Goal: Task Accomplishment & Management: Manage account settings

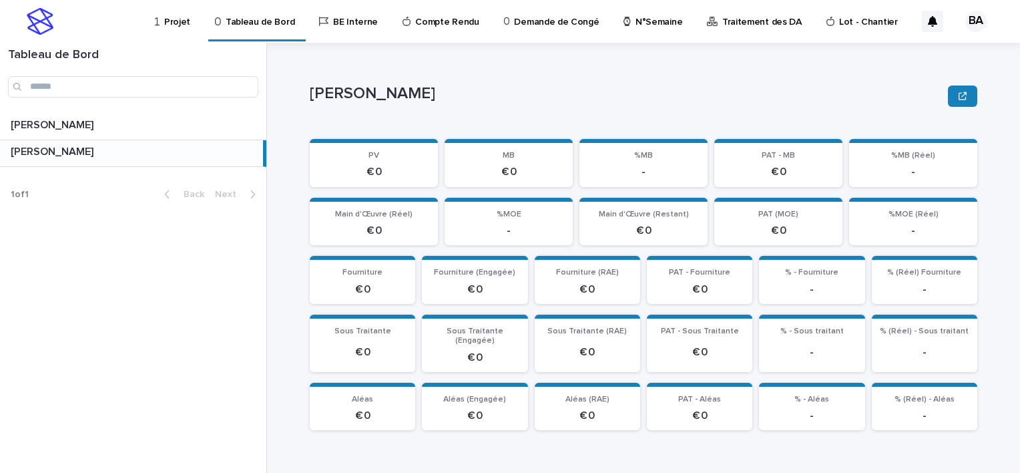
scroll to position [200, 0]
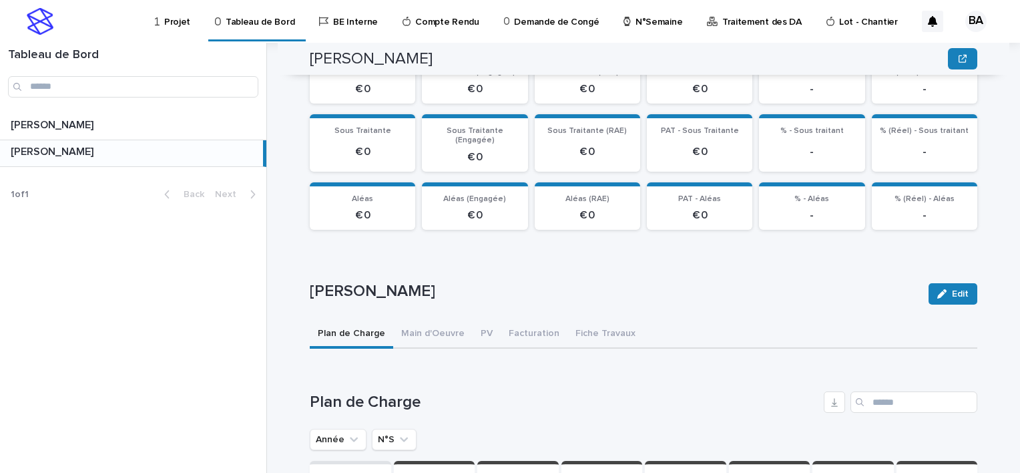
click at [88, 150] on p at bounding box center [134, 152] width 247 height 13
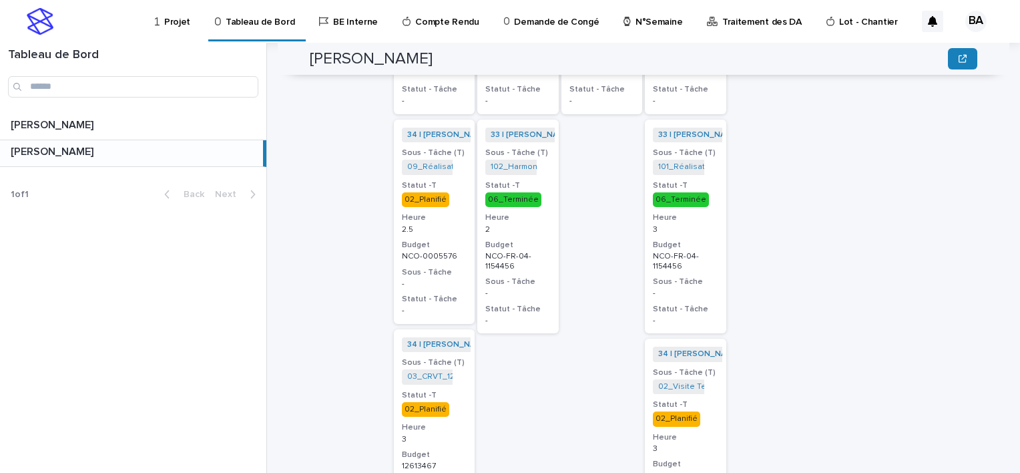
scroll to position [940, 0]
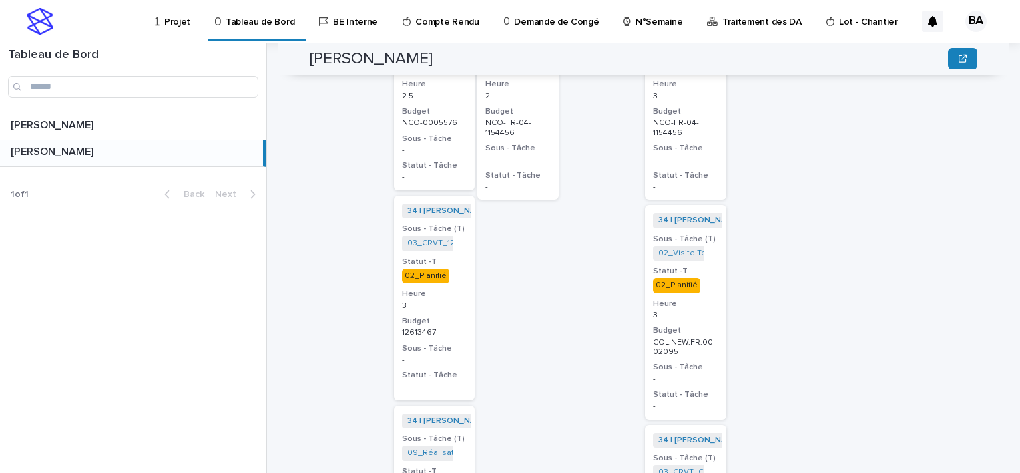
click at [702, 266] on h3 "Statut -T" at bounding box center [685, 271] width 65 height 11
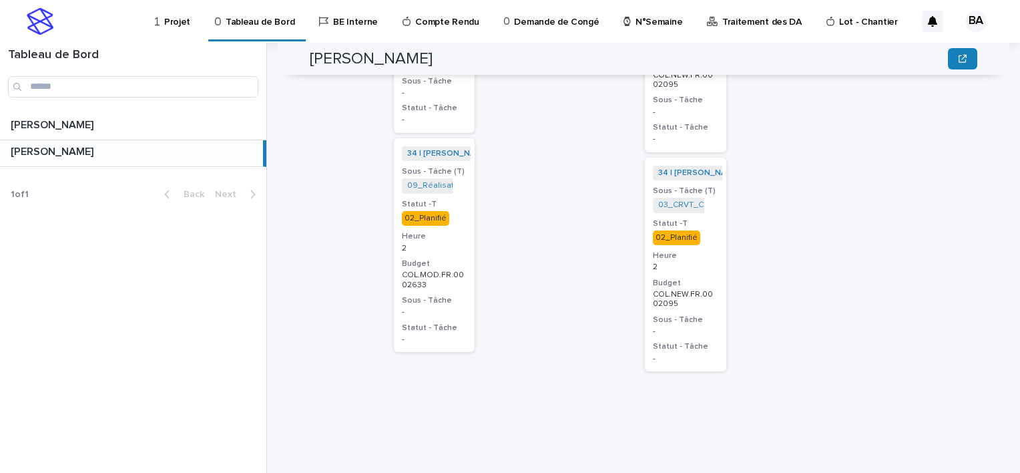
scroll to position [1140, 0]
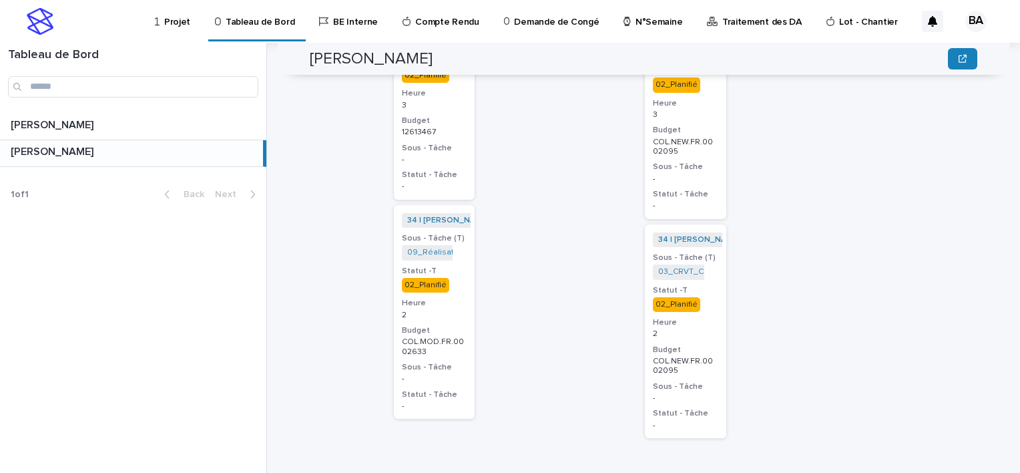
click at [459, 278] on p "02_Planifié" at bounding box center [434, 285] width 65 height 15
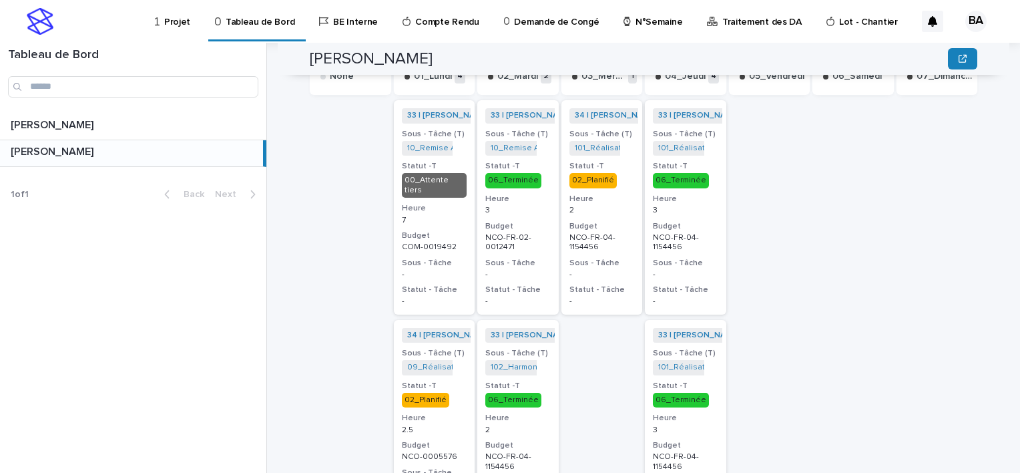
scroll to position [539, 0]
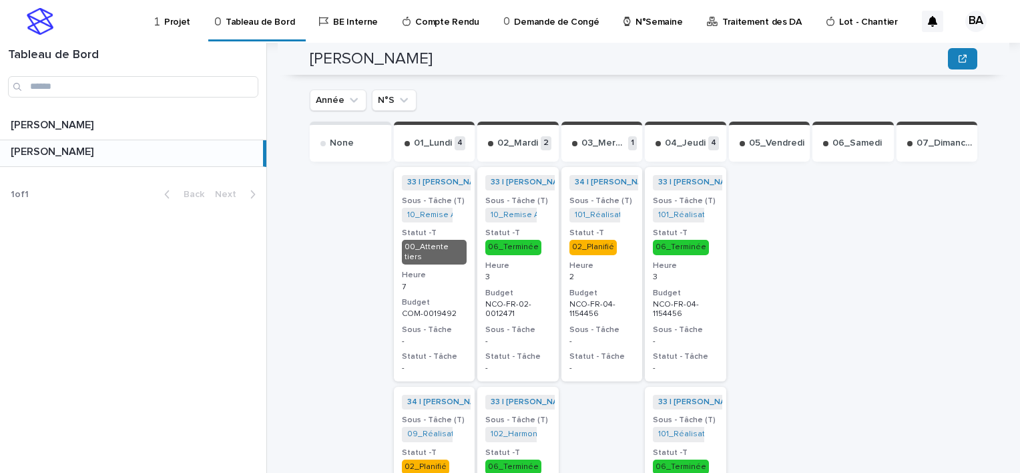
click at [608, 228] on h3 "Statut -T" at bounding box center [601, 233] width 65 height 11
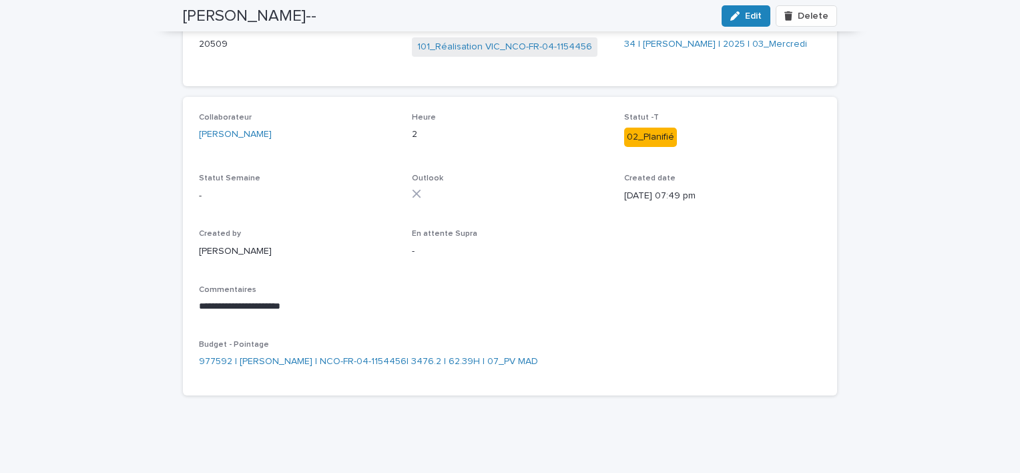
scroll to position [67, 0]
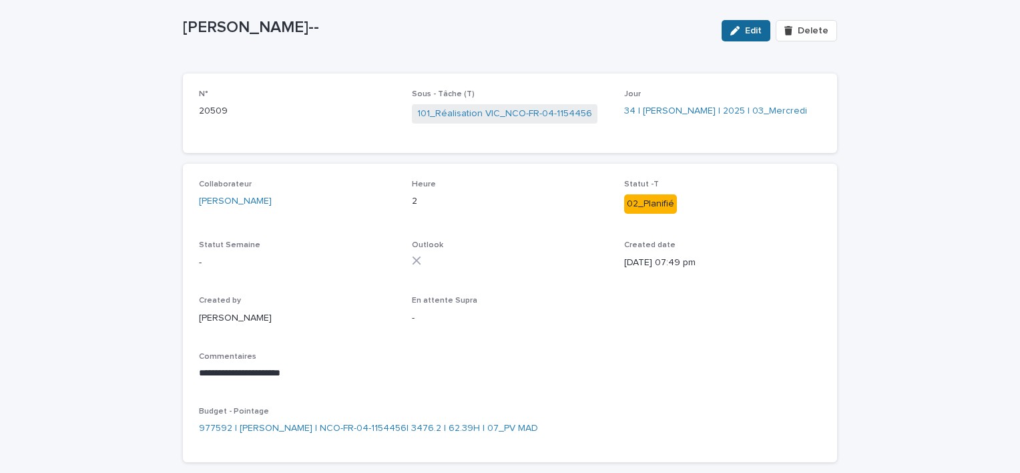
click at [750, 30] on span "Edit" at bounding box center [753, 30] width 17 height 9
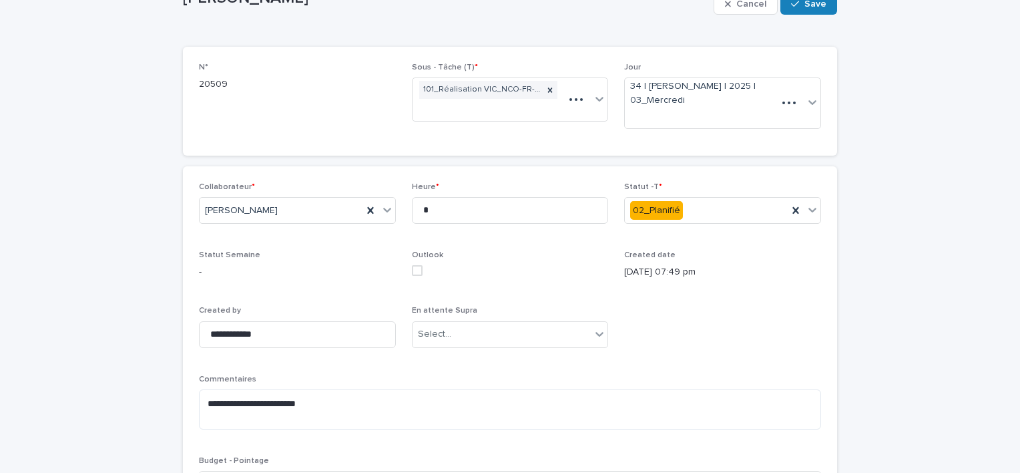
scroll to position [105, 0]
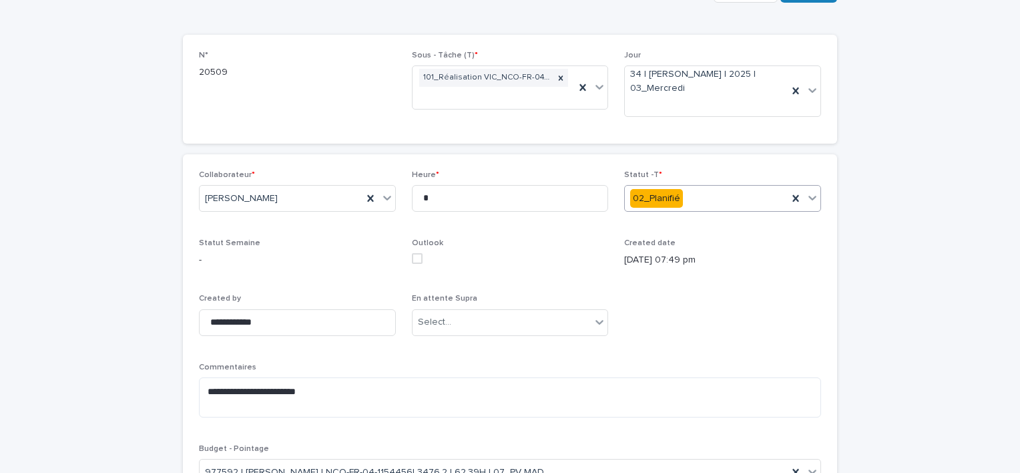
click at [806, 198] on icon at bounding box center [812, 197] width 13 height 13
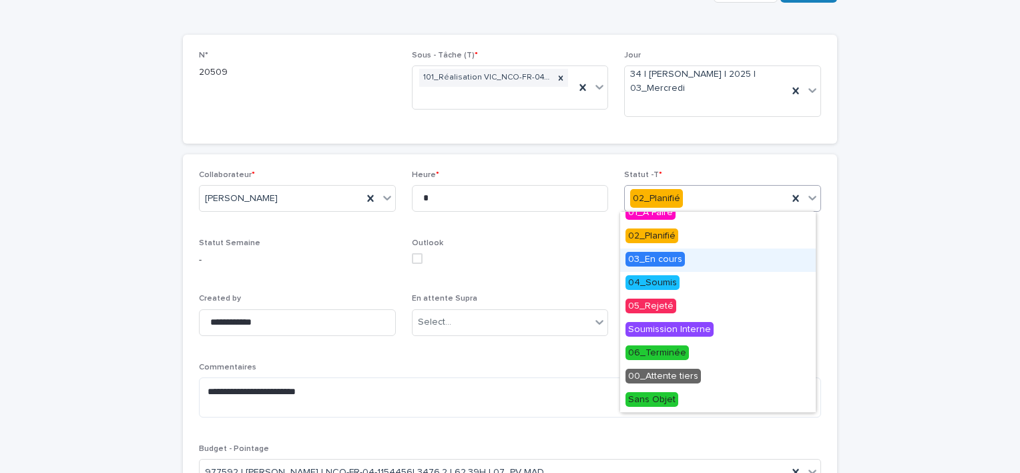
scroll to position [0, 0]
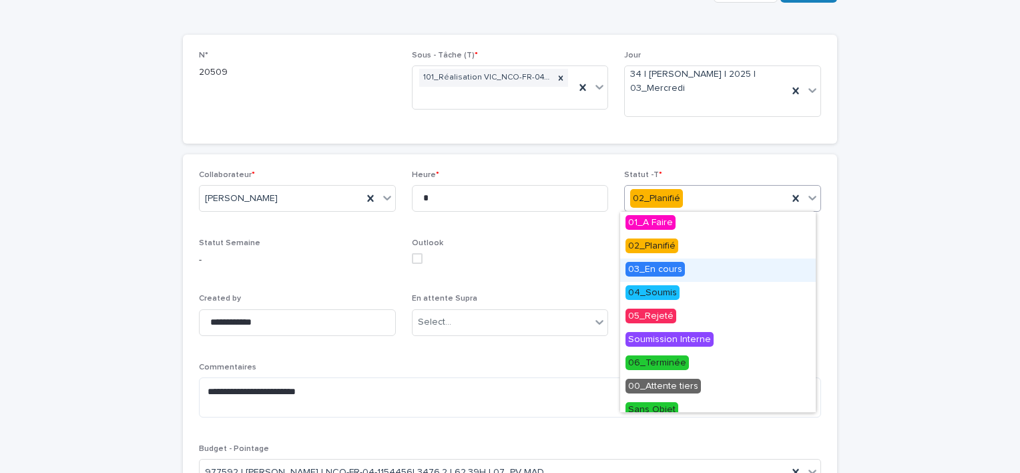
click at [688, 270] on div "03_En cours" at bounding box center [718, 269] width 196 height 23
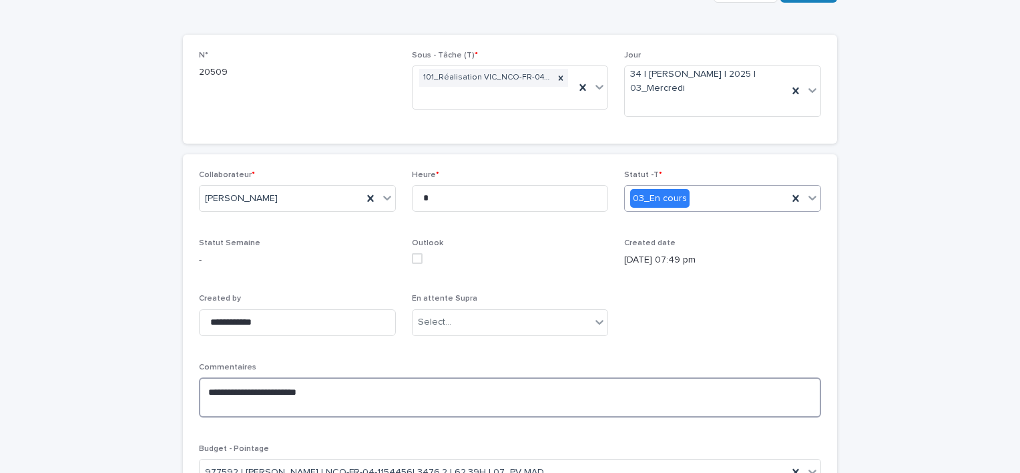
click at [293, 404] on textarea "**********" at bounding box center [510, 397] width 622 height 40
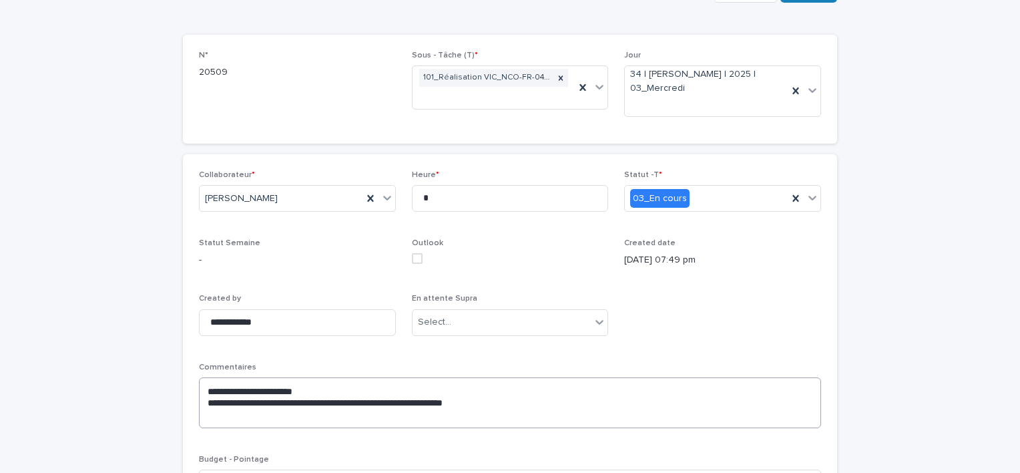
scroll to position [232, 0]
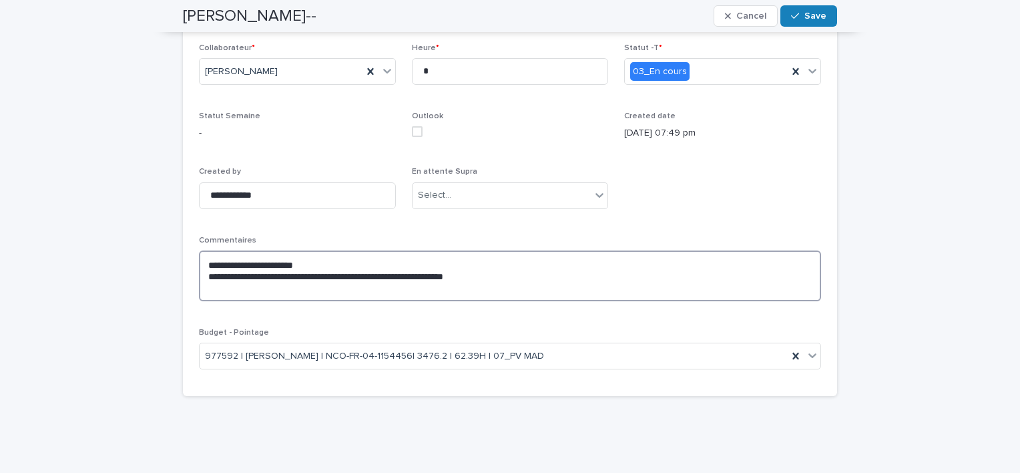
click at [397, 288] on textarea "**********" at bounding box center [510, 275] width 622 height 51
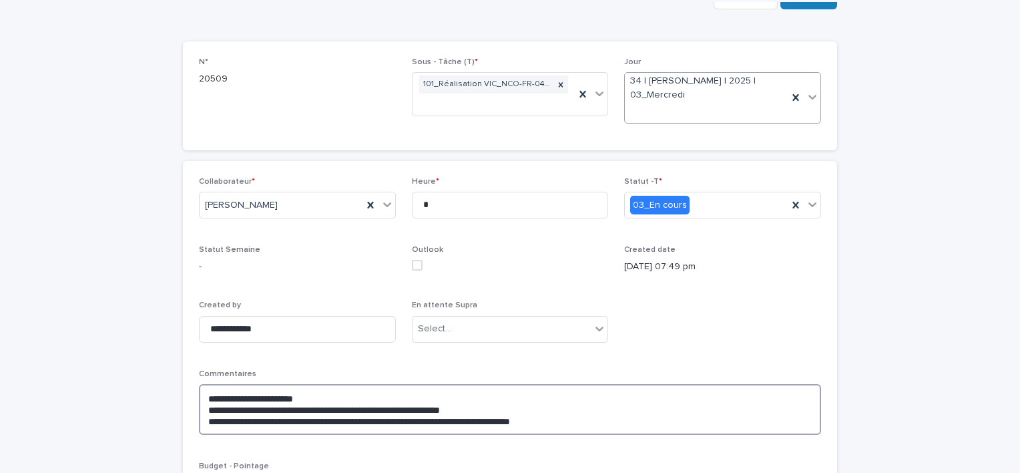
scroll to position [0, 0]
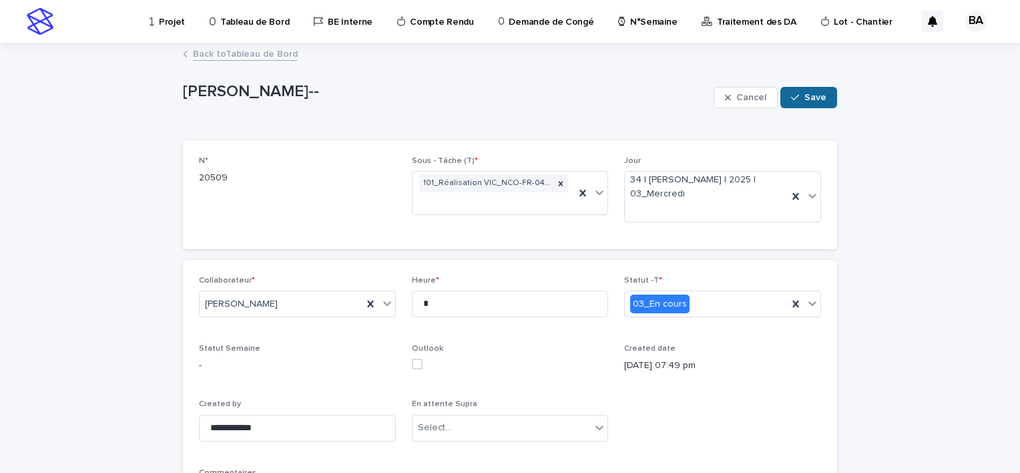
type textarea "**********"
click at [813, 99] on span "Save" at bounding box center [815, 97] width 22 height 9
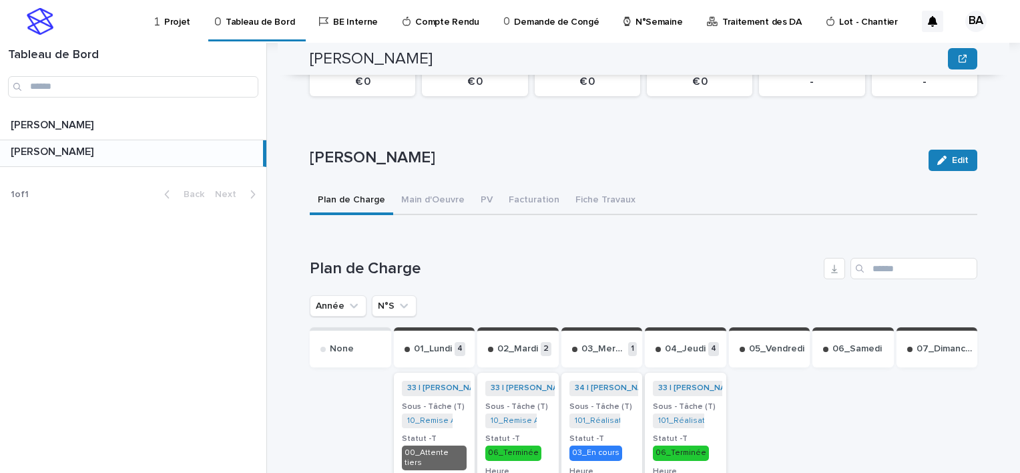
scroll to position [401, 0]
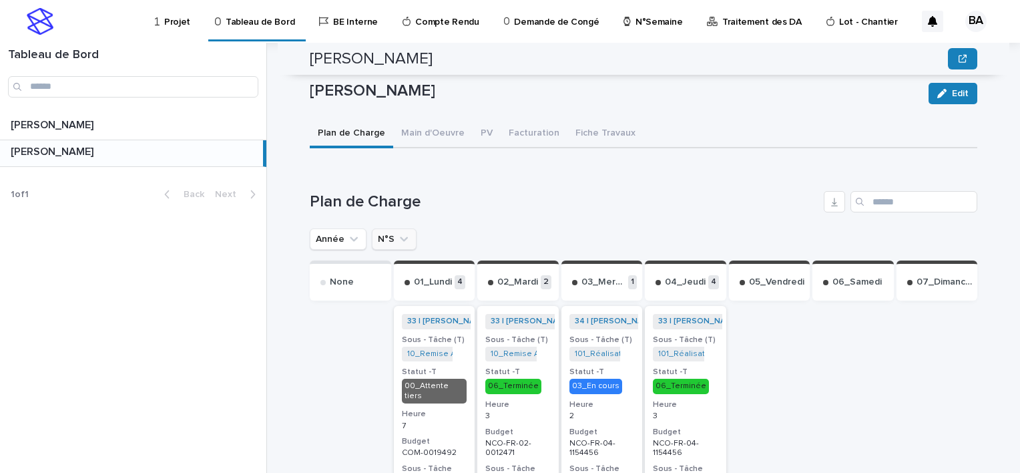
click at [397, 232] on icon "N°S" at bounding box center [403, 238] width 13 height 13
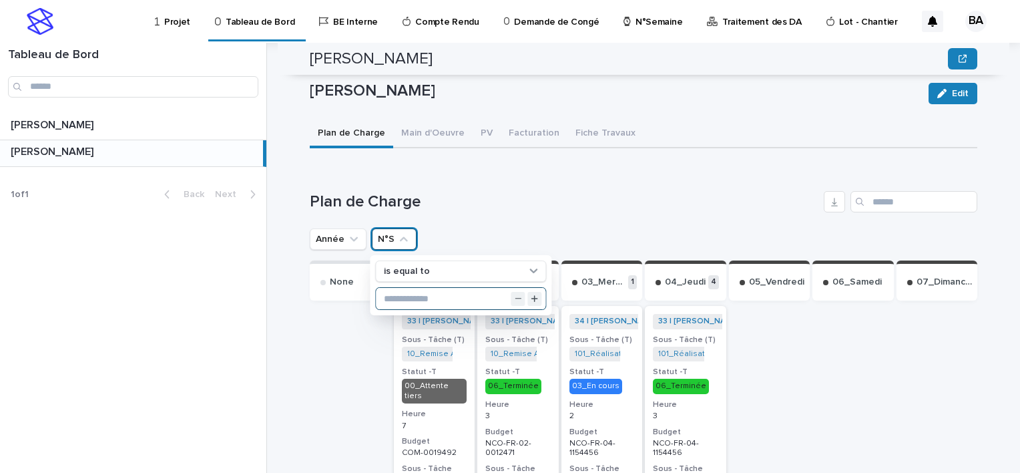
click at [414, 288] on input "text" at bounding box center [461, 298] width 170 height 21
type input "**"
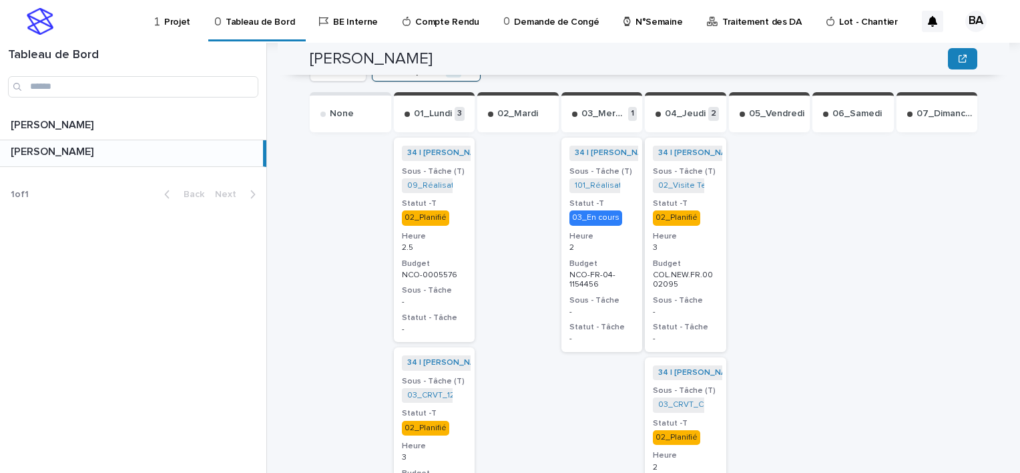
scroll to position [502, 0]
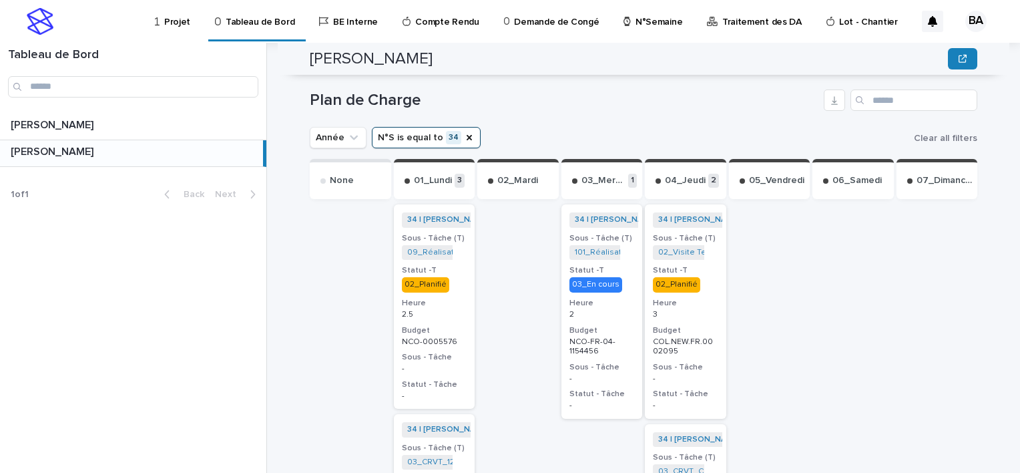
click at [449, 310] on p "2.5" at bounding box center [434, 314] width 65 height 9
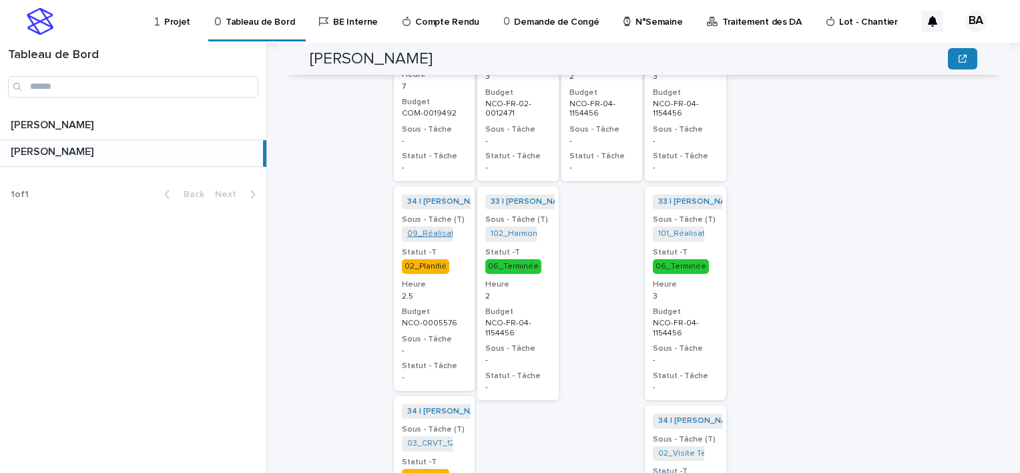
scroll to position [473, 0]
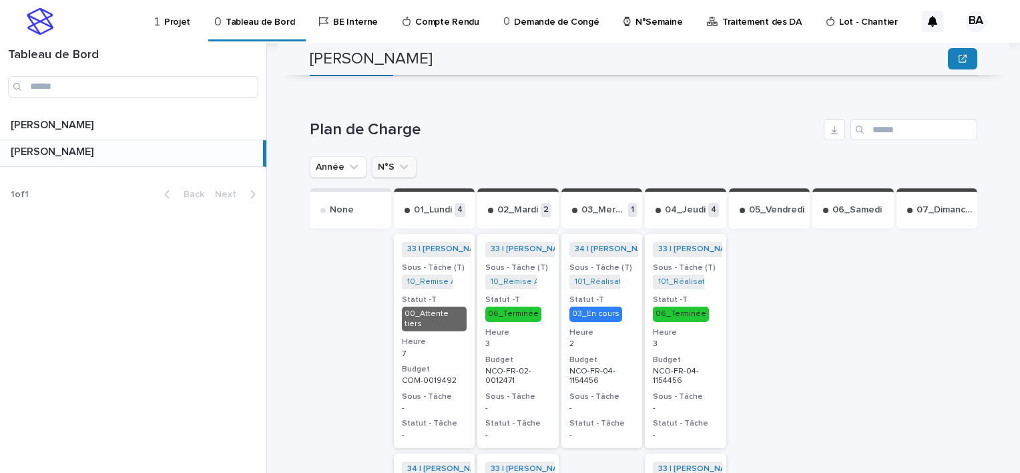
click at [397, 160] on icon "N°S" at bounding box center [403, 166] width 13 height 13
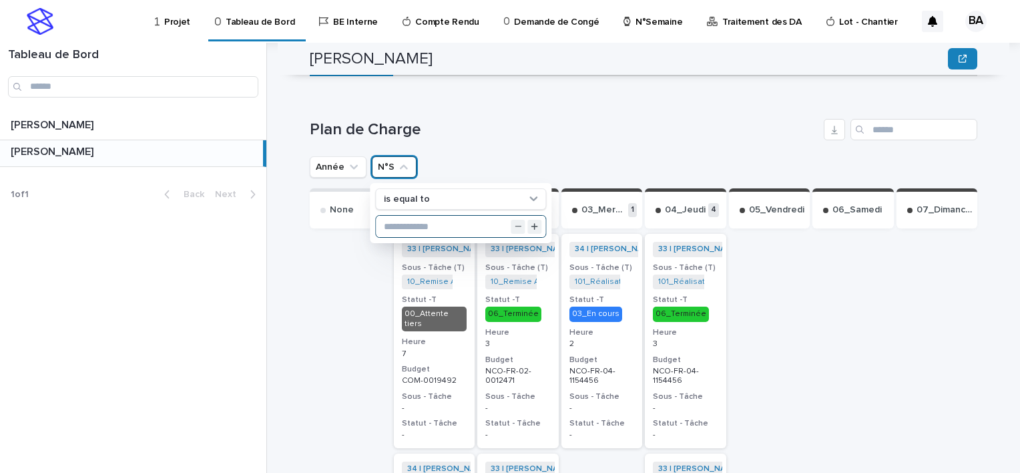
click at [409, 216] on input "text" at bounding box center [461, 226] width 170 height 21
type input "**"
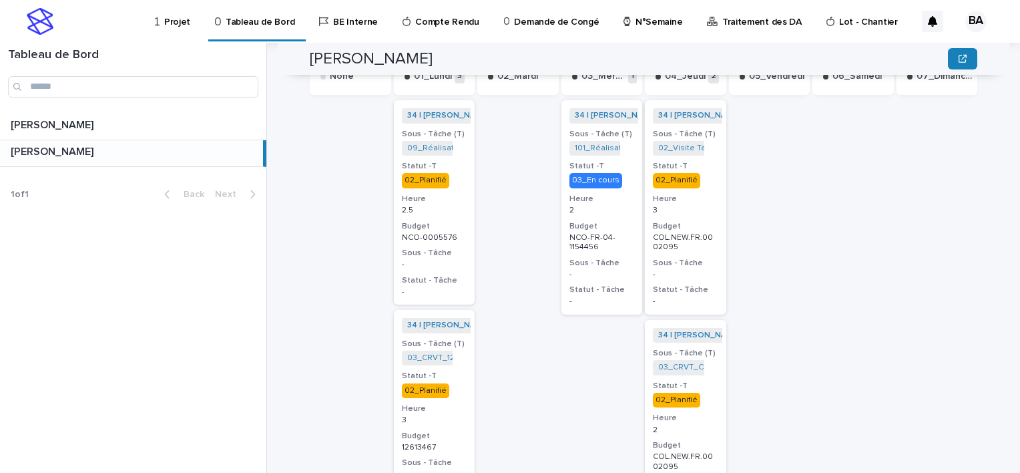
scroll to position [539, 0]
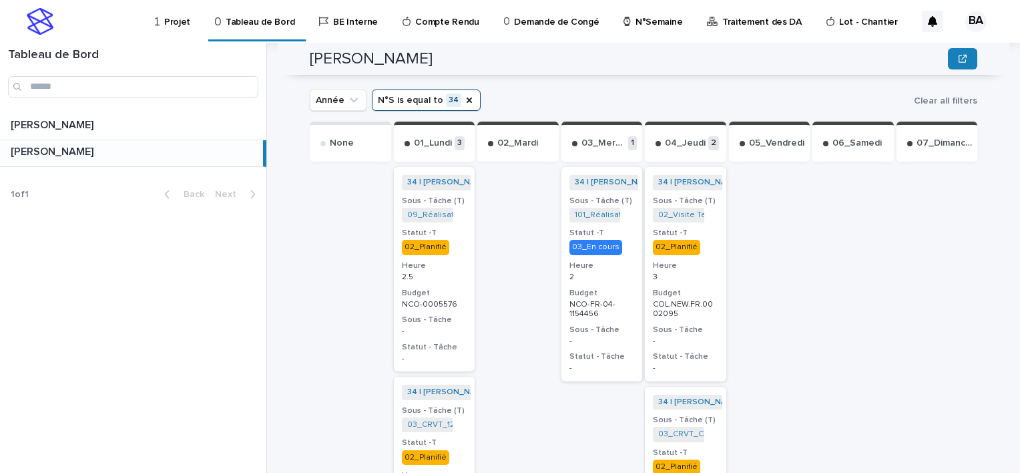
click at [449, 228] on h3 "Statut -T" at bounding box center [434, 233] width 65 height 11
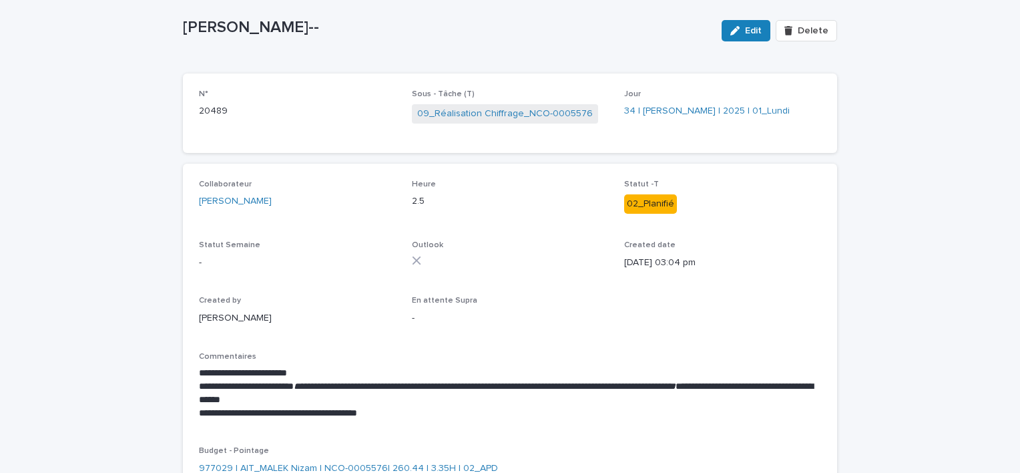
scroll to position [134, 0]
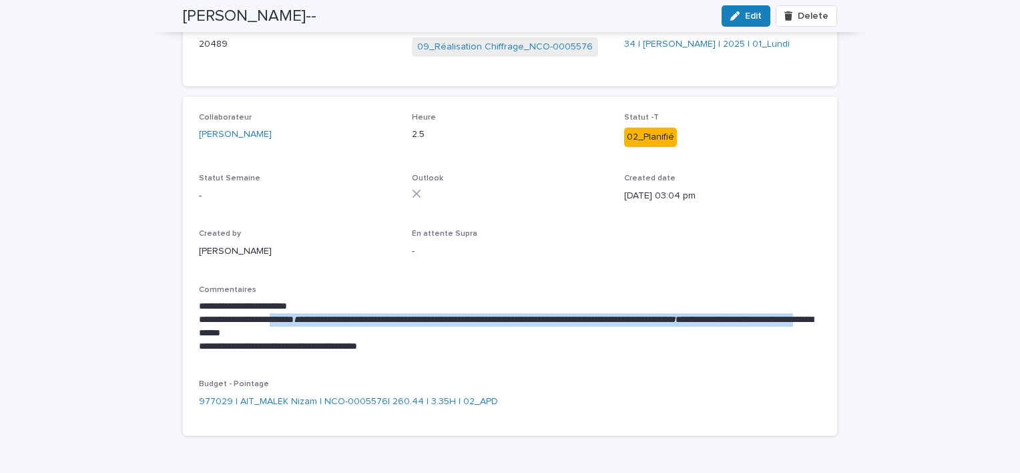
drag, startPoint x: 272, startPoint y: 316, endPoint x: 438, endPoint y: 331, distance: 166.2
click at [438, 331] on p "**********" at bounding box center [510, 326] width 622 height 27
copy p "**********"
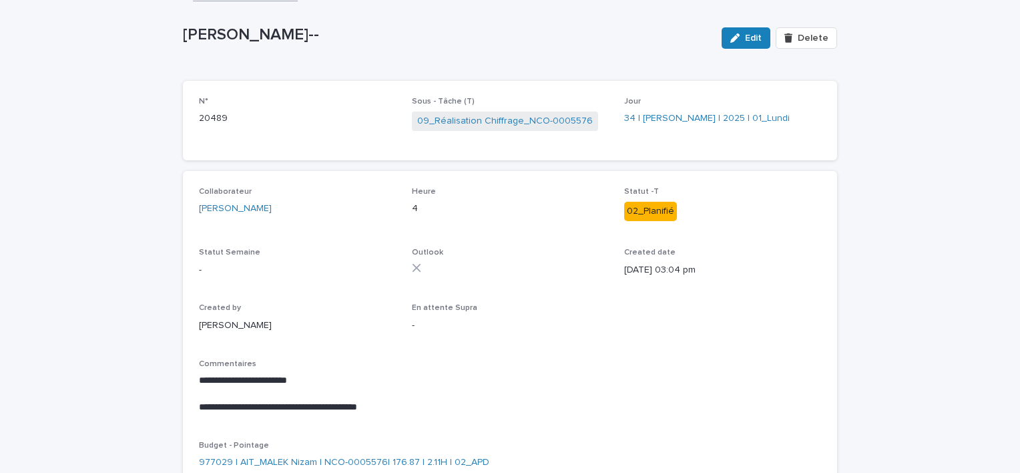
scroll to position [73, 0]
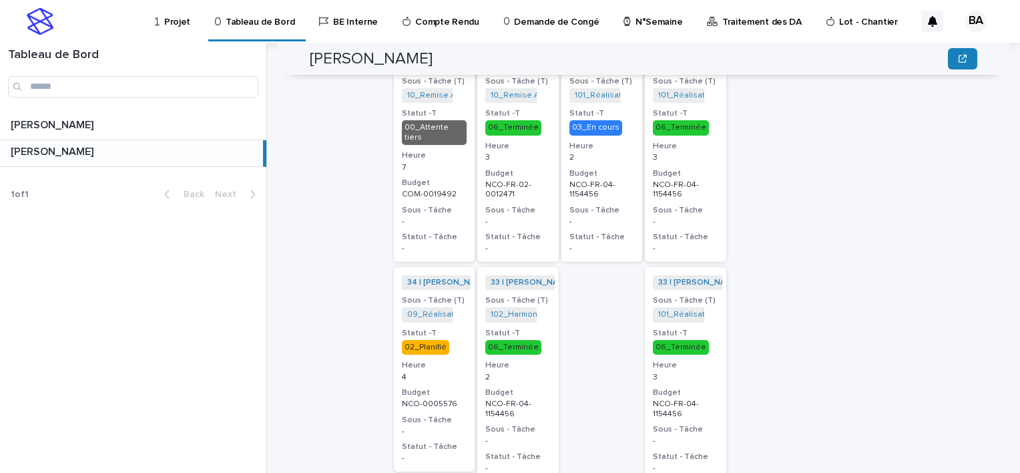
scroll to position [392, 0]
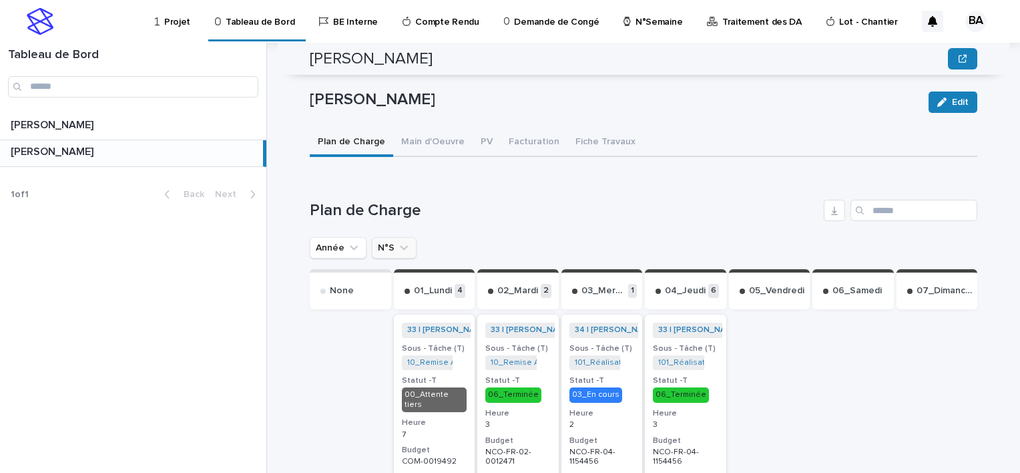
click at [400, 246] on icon "N°S" at bounding box center [404, 248] width 8 height 5
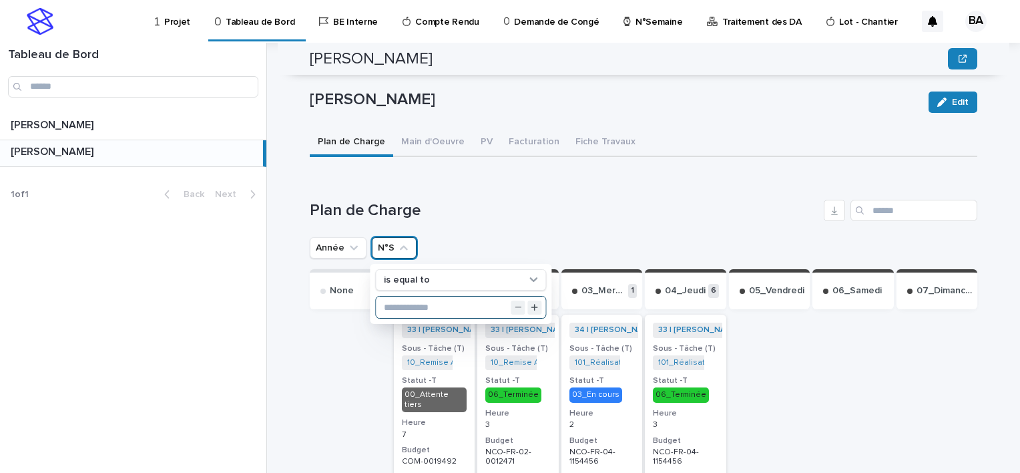
click at [413, 296] on input "text" at bounding box center [461, 306] width 170 height 21
type input "**"
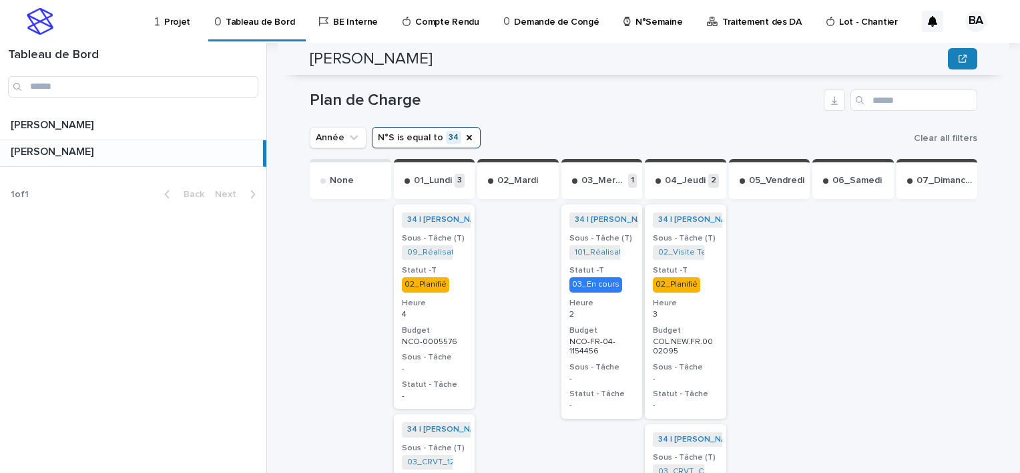
scroll to position [569, 0]
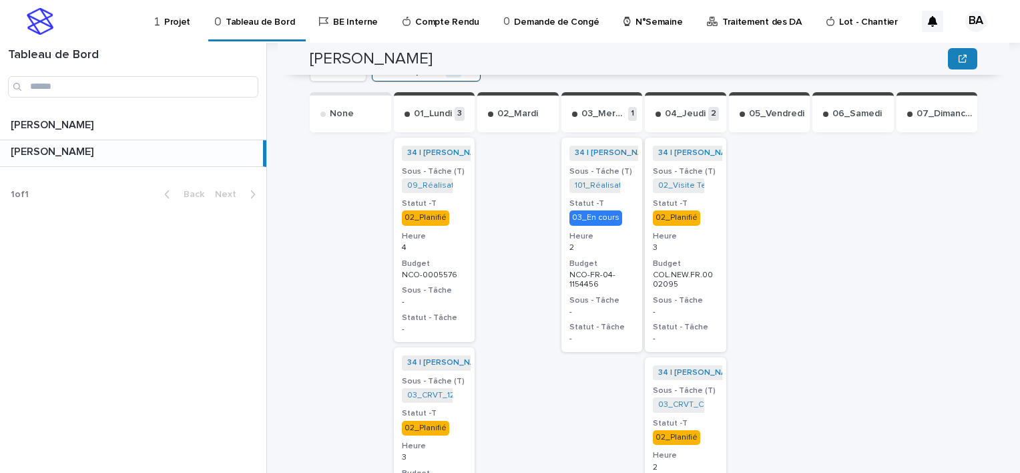
click at [451, 408] on h3 "Statut -T" at bounding box center [434, 413] width 65 height 11
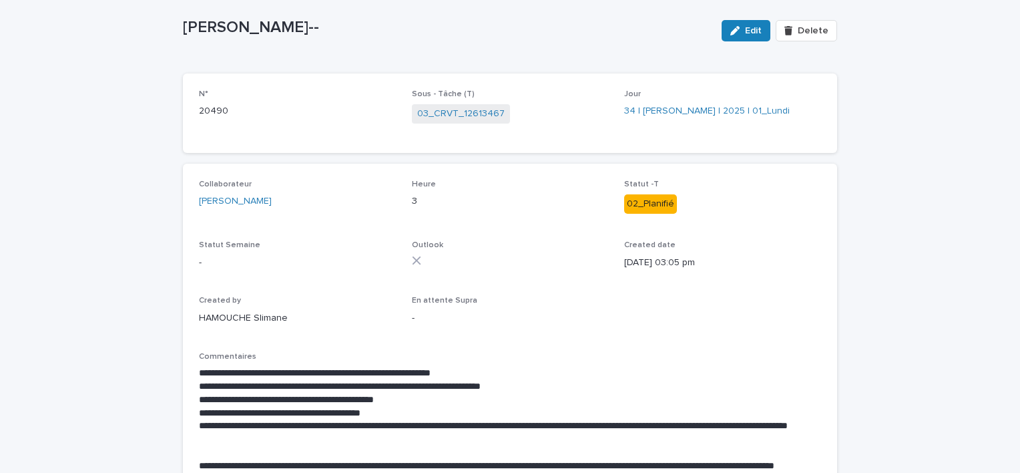
scroll to position [134, 0]
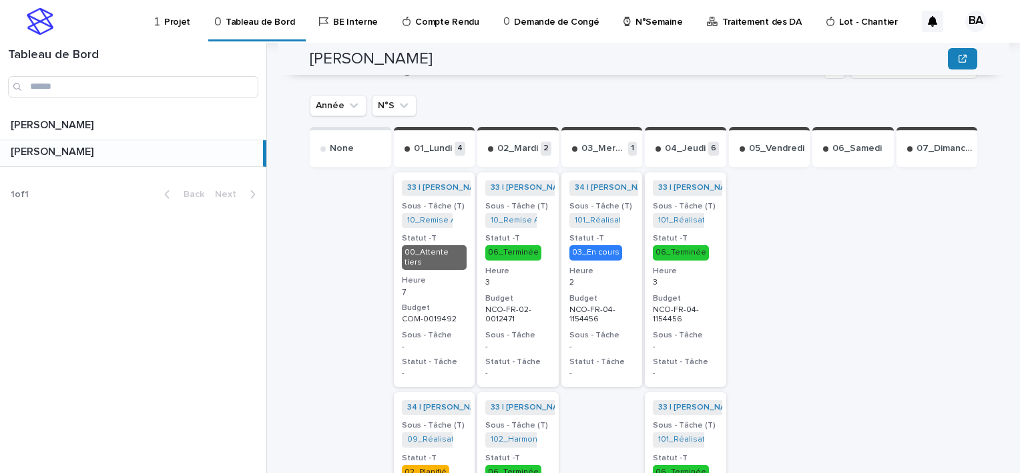
scroll to position [401, 0]
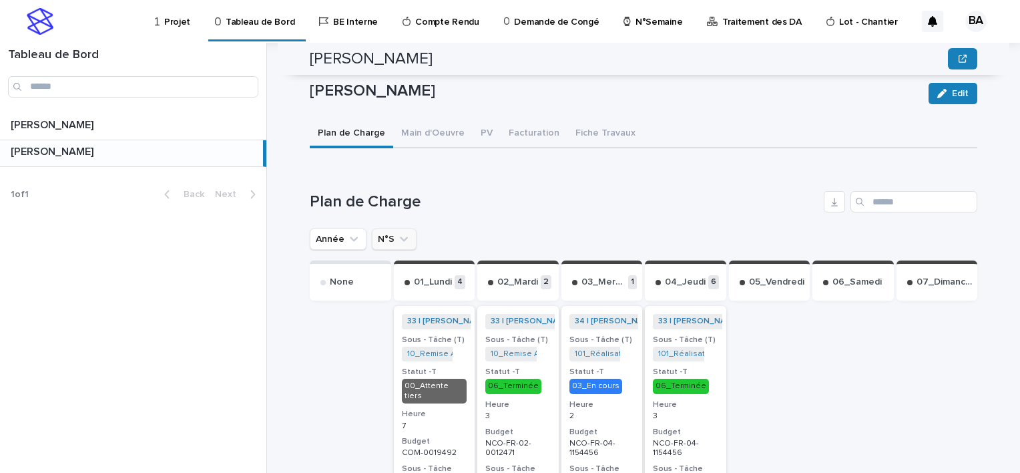
click at [397, 232] on icon "N°S" at bounding box center [403, 238] width 13 height 13
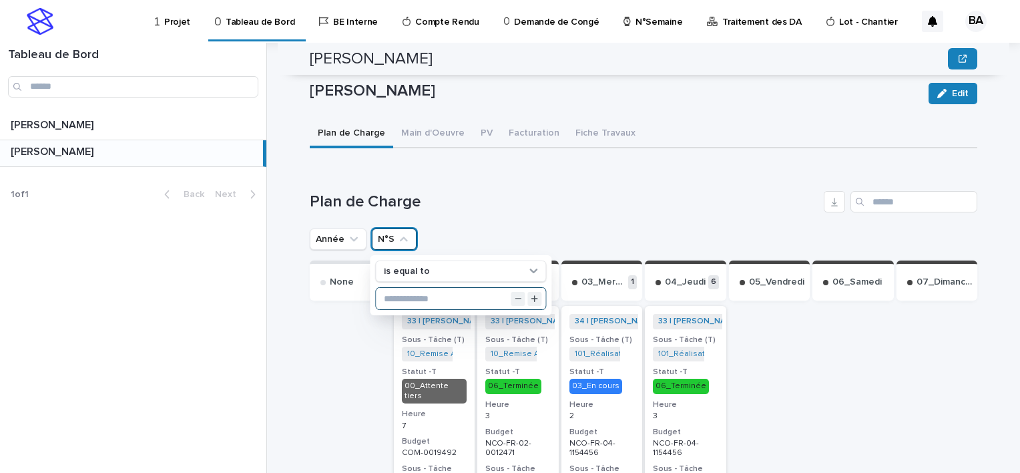
click at [420, 288] on input "text" at bounding box center [461, 298] width 170 height 21
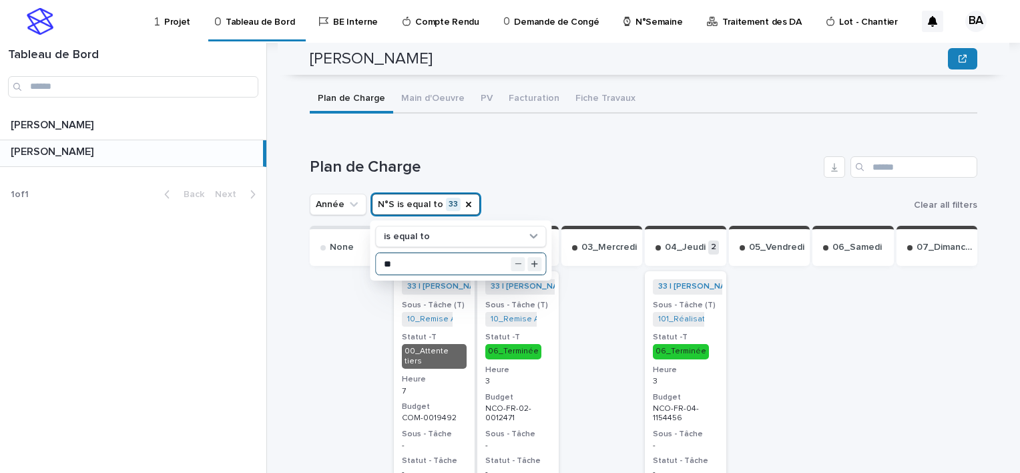
scroll to position [369, 0]
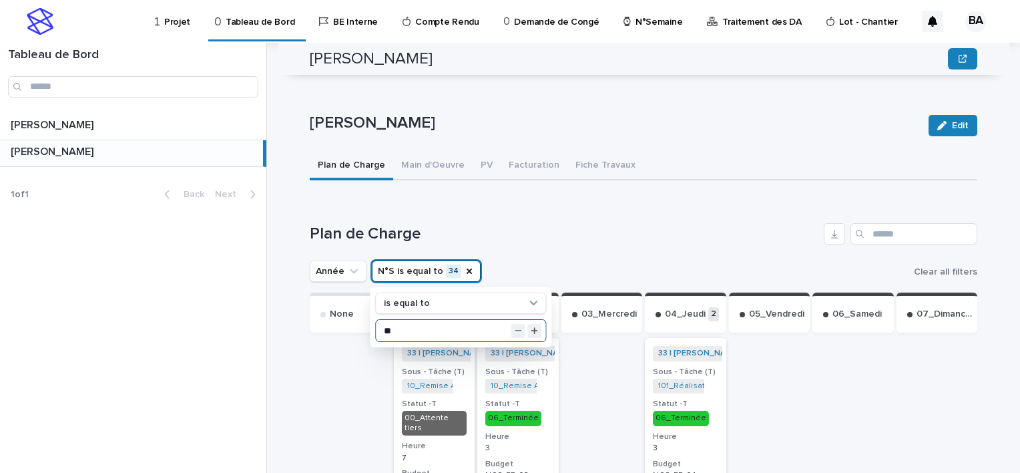
type input "**"
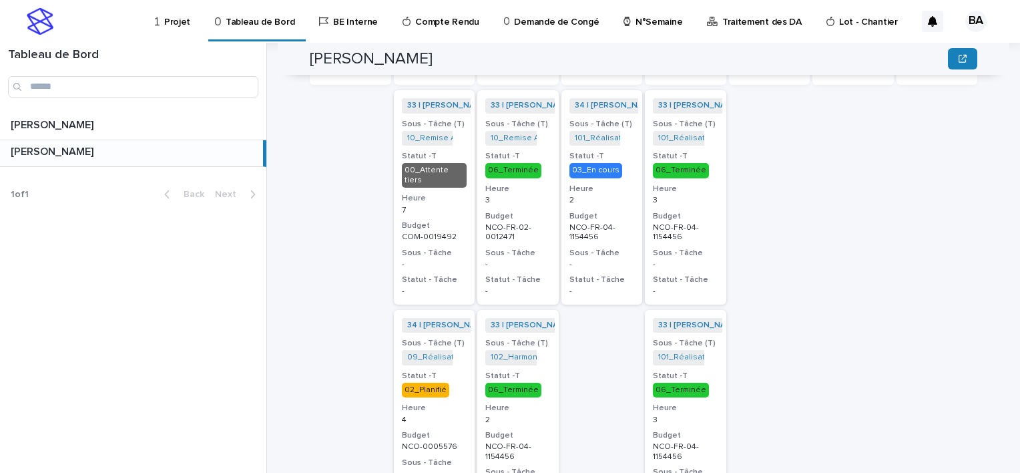
scroll to position [549, 0]
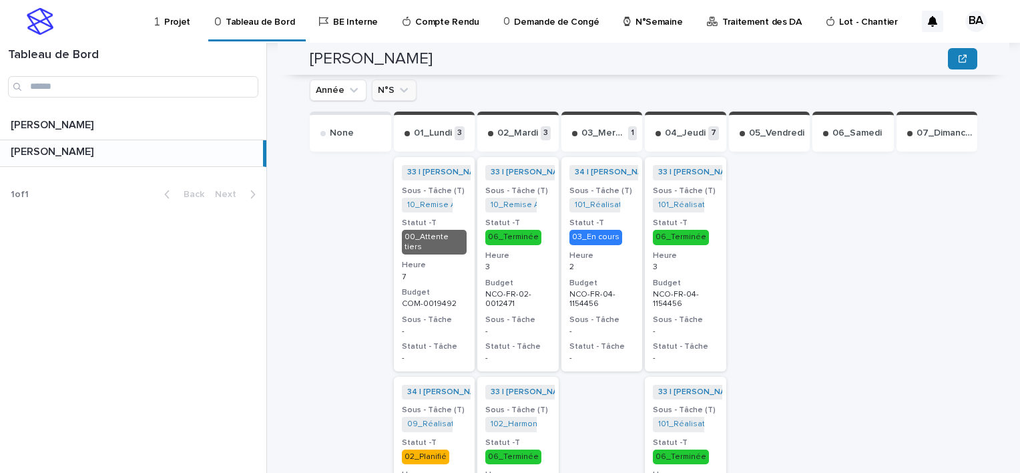
click at [397, 83] on icon "N°S" at bounding box center [403, 89] width 13 height 13
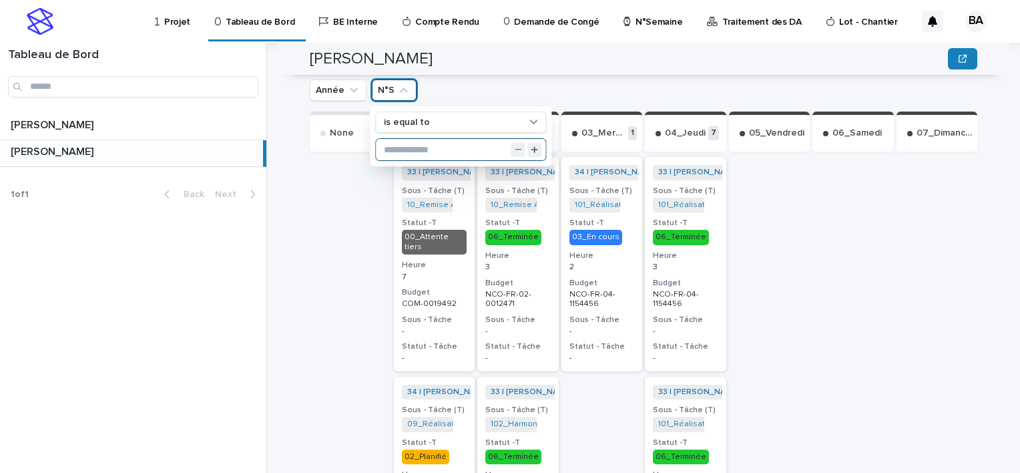
click at [403, 145] on input "text" at bounding box center [461, 149] width 170 height 21
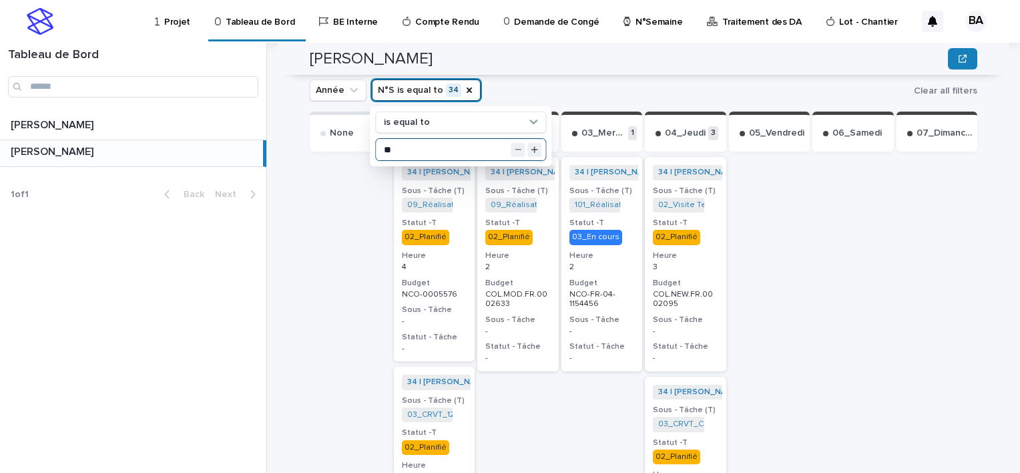
type input "**"
click at [461, 230] on p "02_Planifié" at bounding box center [434, 237] width 65 height 15
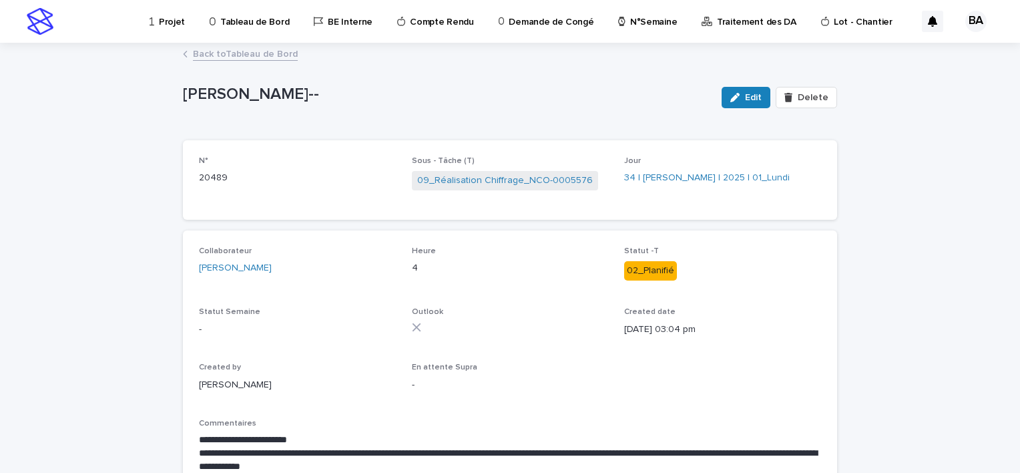
scroll to position [67, 0]
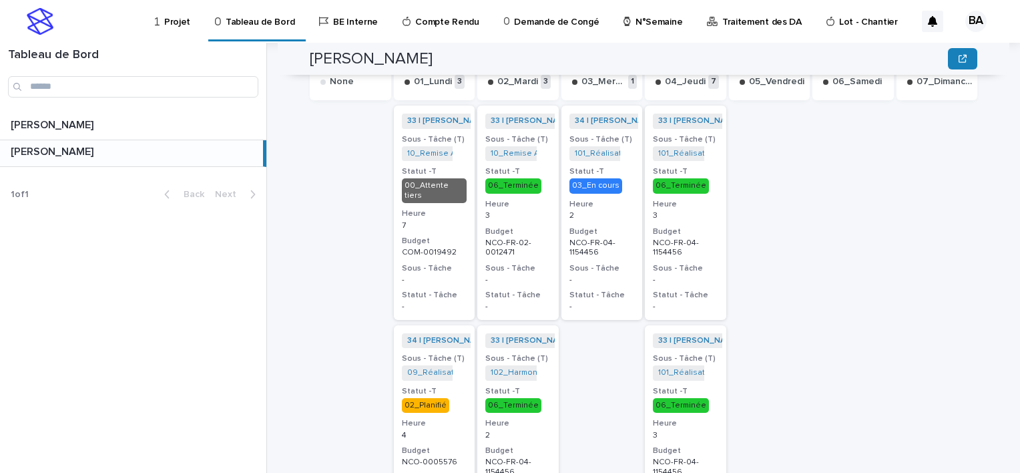
scroll to position [401, 0]
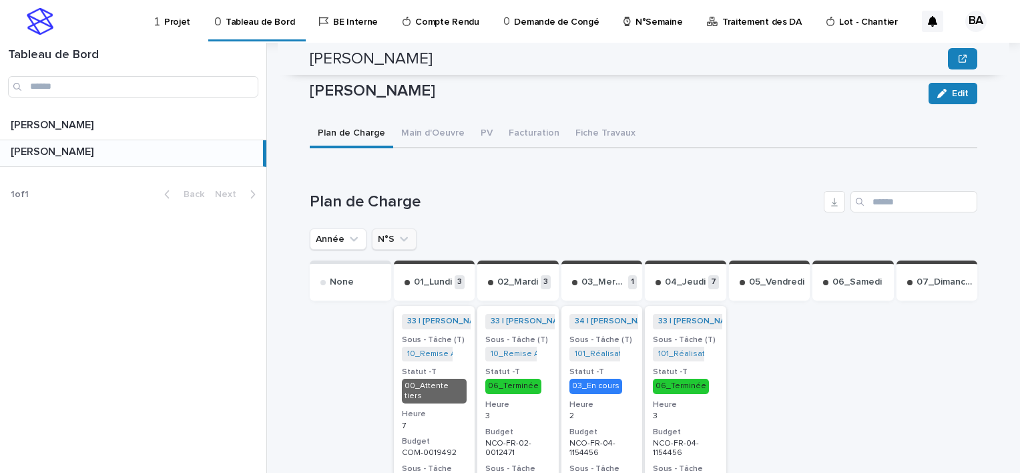
click at [400, 237] on icon "N°S" at bounding box center [404, 239] width 8 height 5
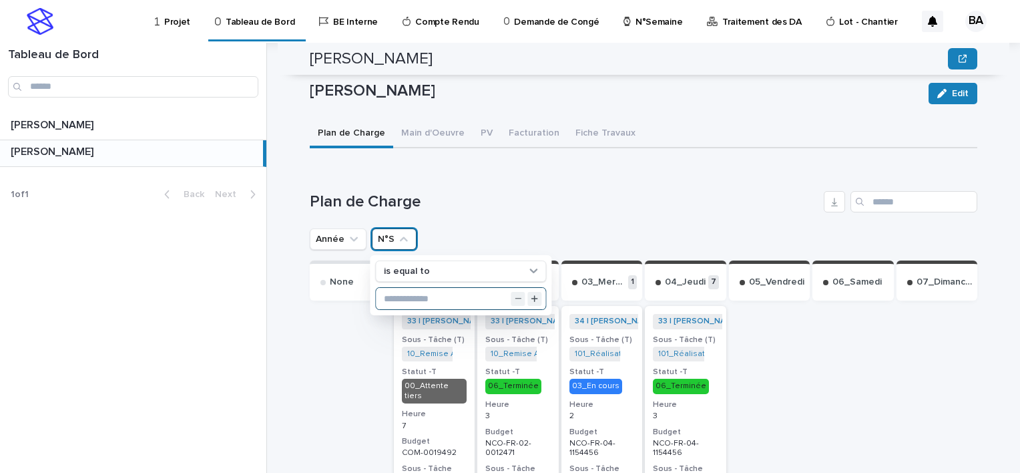
click at [414, 288] on input "text" at bounding box center [461, 298] width 170 height 21
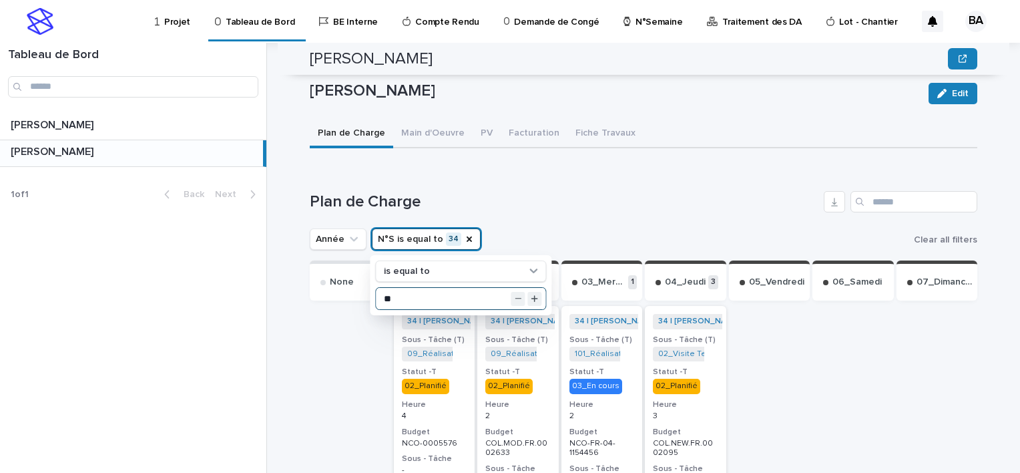
type input "**"
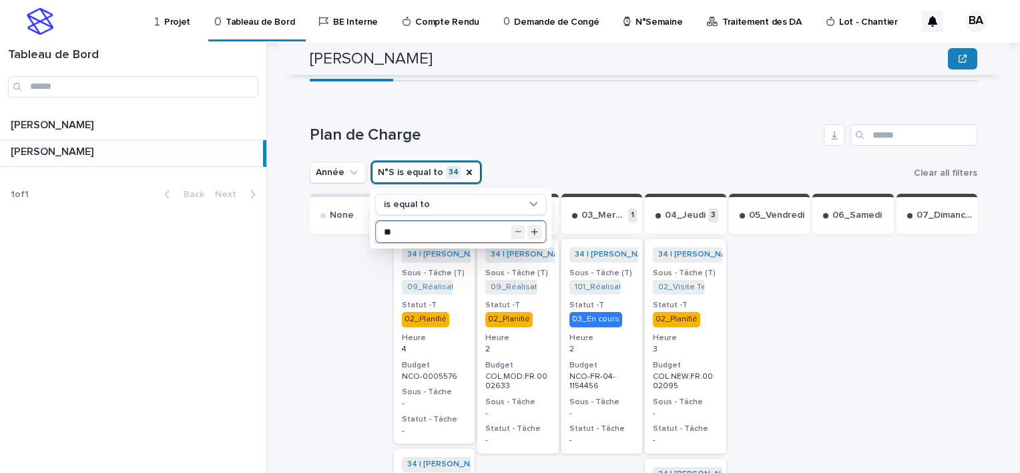
scroll to position [534, 0]
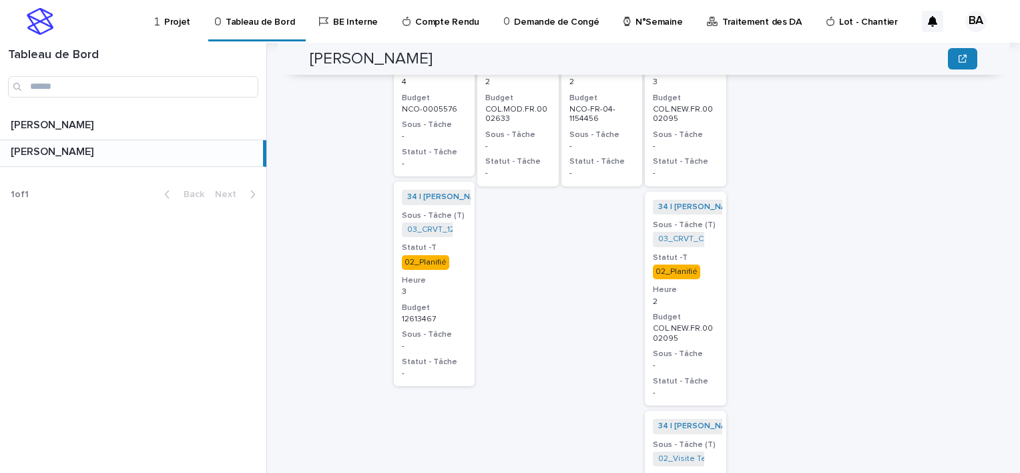
scroll to position [668, 0]
